Goal: Information Seeking & Learning: Learn about a topic

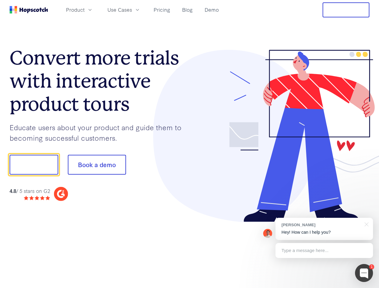
click at [190, 144] on div at bounding box center [280, 136] width 180 height 173
click at [85, 10] on span "Product" at bounding box center [75, 10] width 19 height 8
click at [132, 10] on span "Use Cases" at bounding box center [119, 10] width 25 height 8
click at [346, 10] on button "Free Trial" at bounding box center [346, 9] width 47 height 15
click at [34, 165] on button "Show me!" at bounding box center [34, 165] width 49 height 20
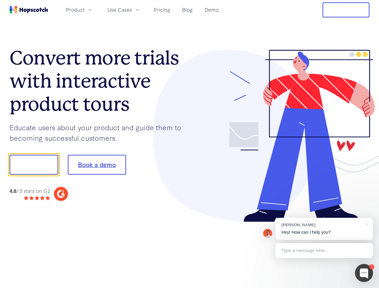
click at [97, 165] on button "Book a demo" at bounding box center [97, 165] width 58 height 20
click at [364, 273] on div at bounding box center [364, 273] width 18 height 18
click at [324, 229] on div "[PERSON_NAME] Hey! How can I help you?" at bounding box center [324, 229] width 98 height 22
click at [365, 224] on div at bounding box center [316, 204] width 113 height 120
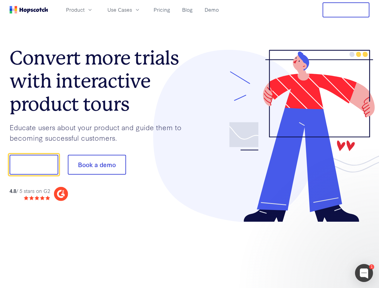
click at [324, 251] on div at bounding box center [316, 204] width 113 height 120
